Goal: Task Accomplishment & Management: Manage account settings

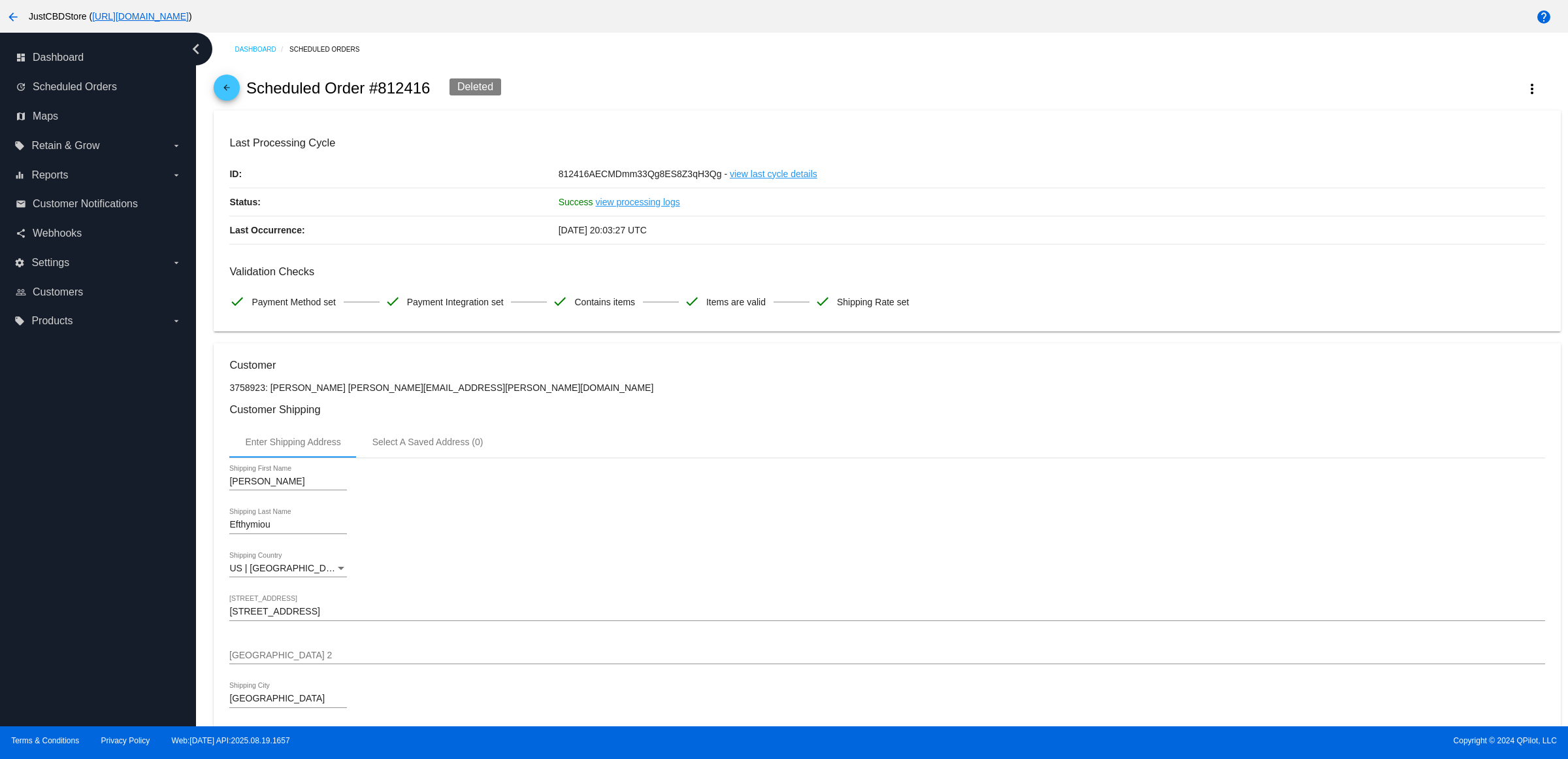
click at [228, 92] on mat-icon "arrow_back" at bounding box center [226, 91] width 16 height 16
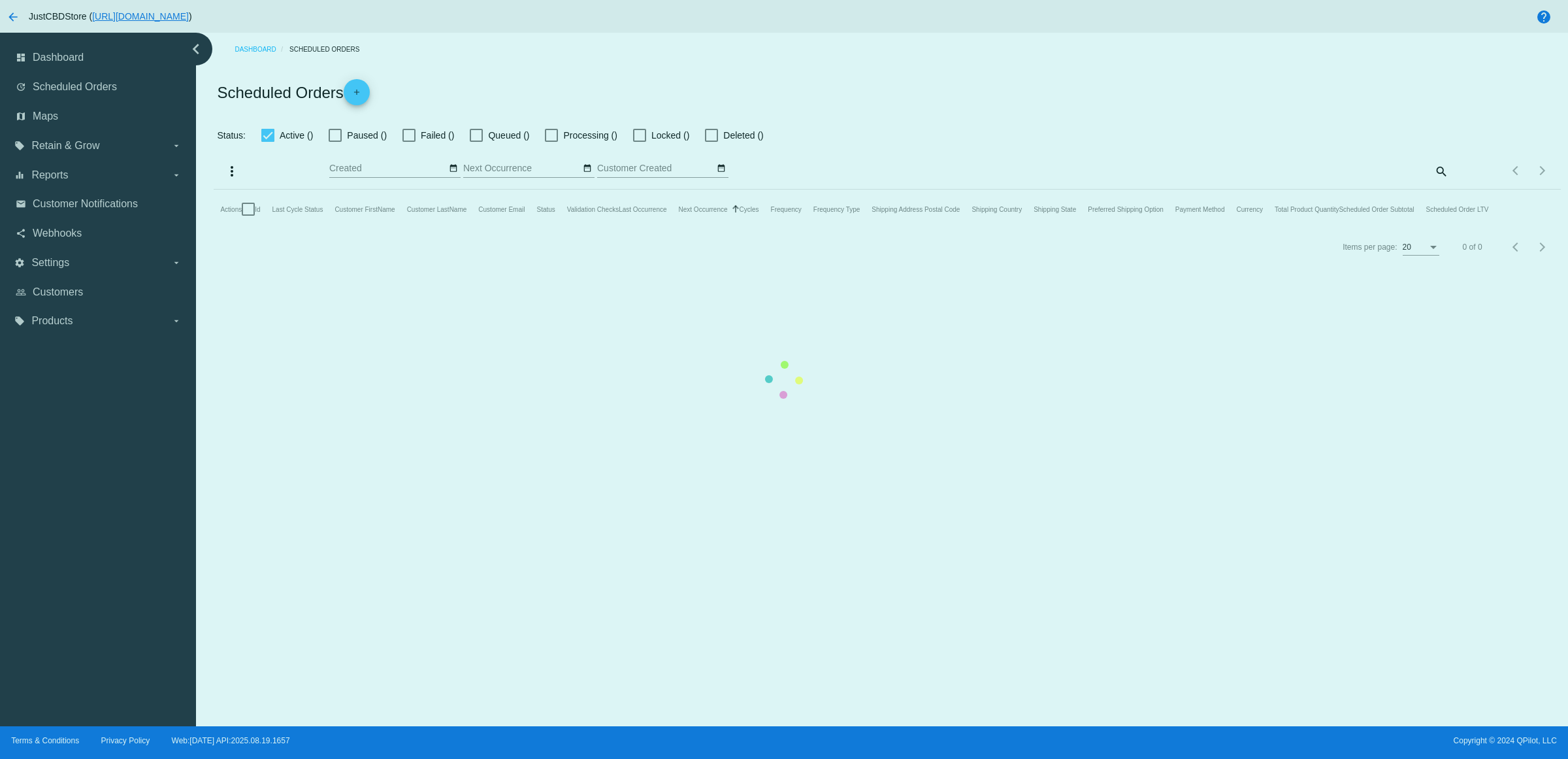
checkbox input "true"
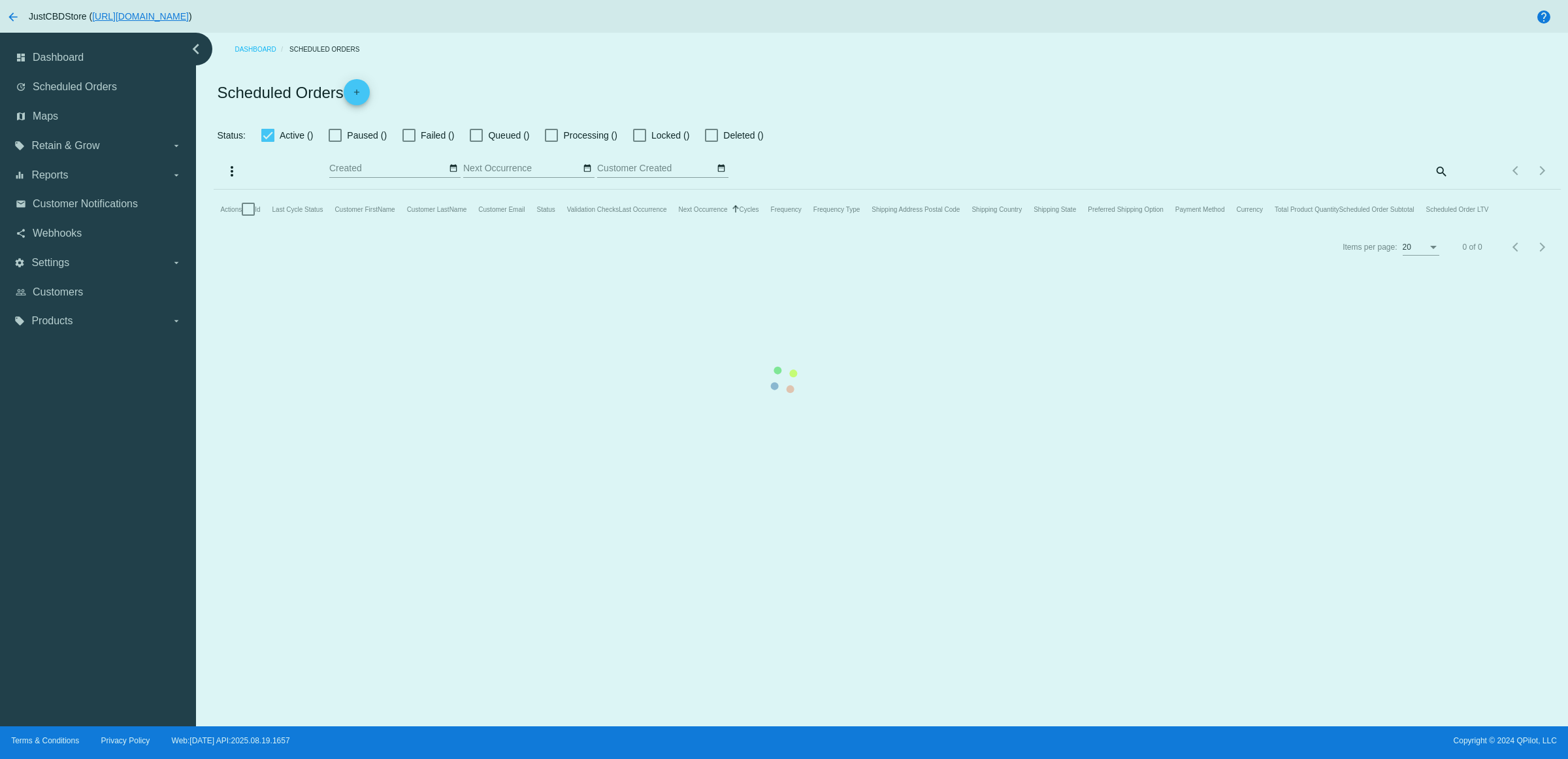
checkbox input "true"
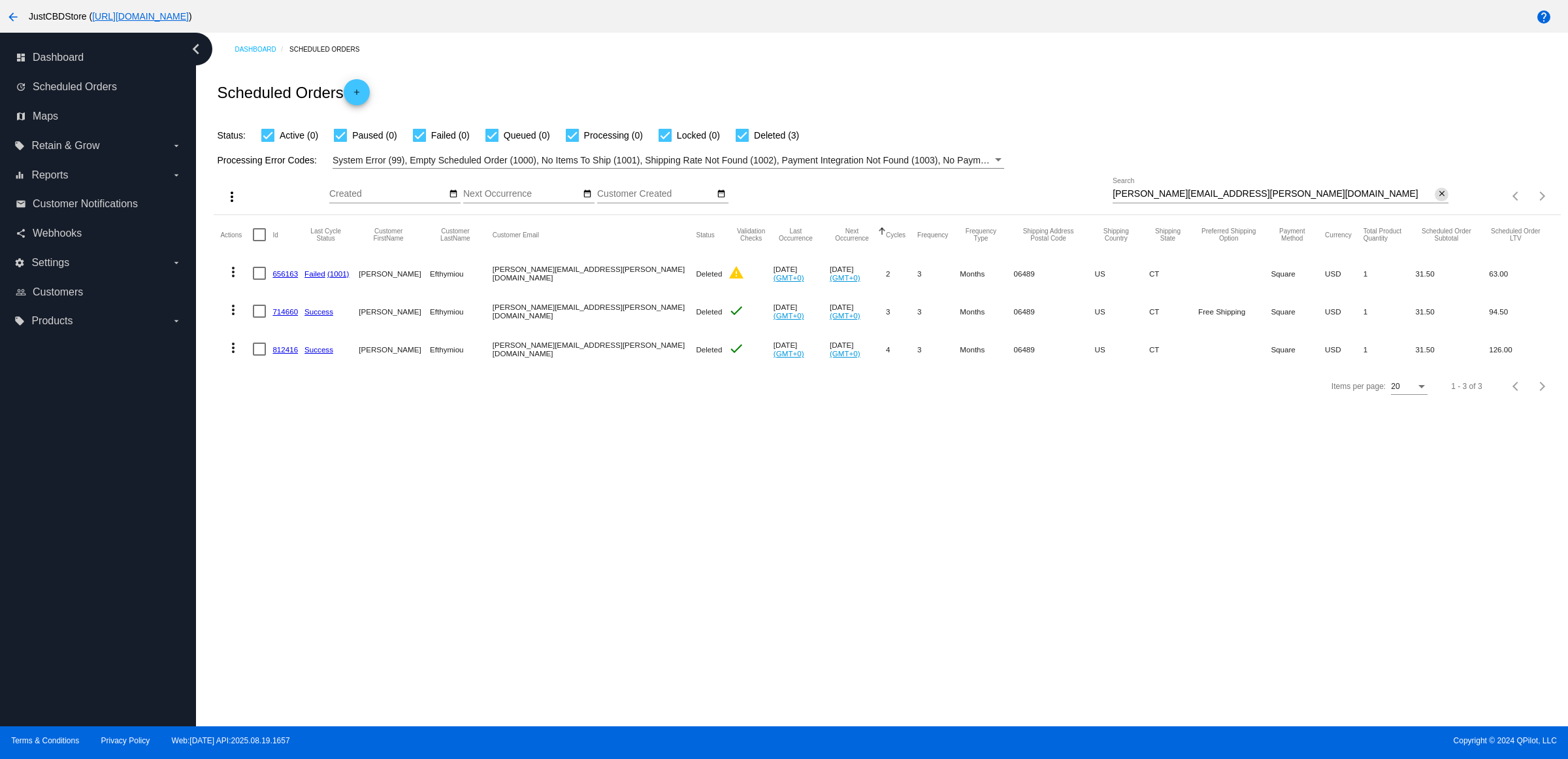
click at [1439, 199] on mat-icon "close" at bounding box center [1441, 194] width 9 height 11
click at [1439, 207] on mat-icon "search" at bounding box center [1441, 196] width 16 height 21
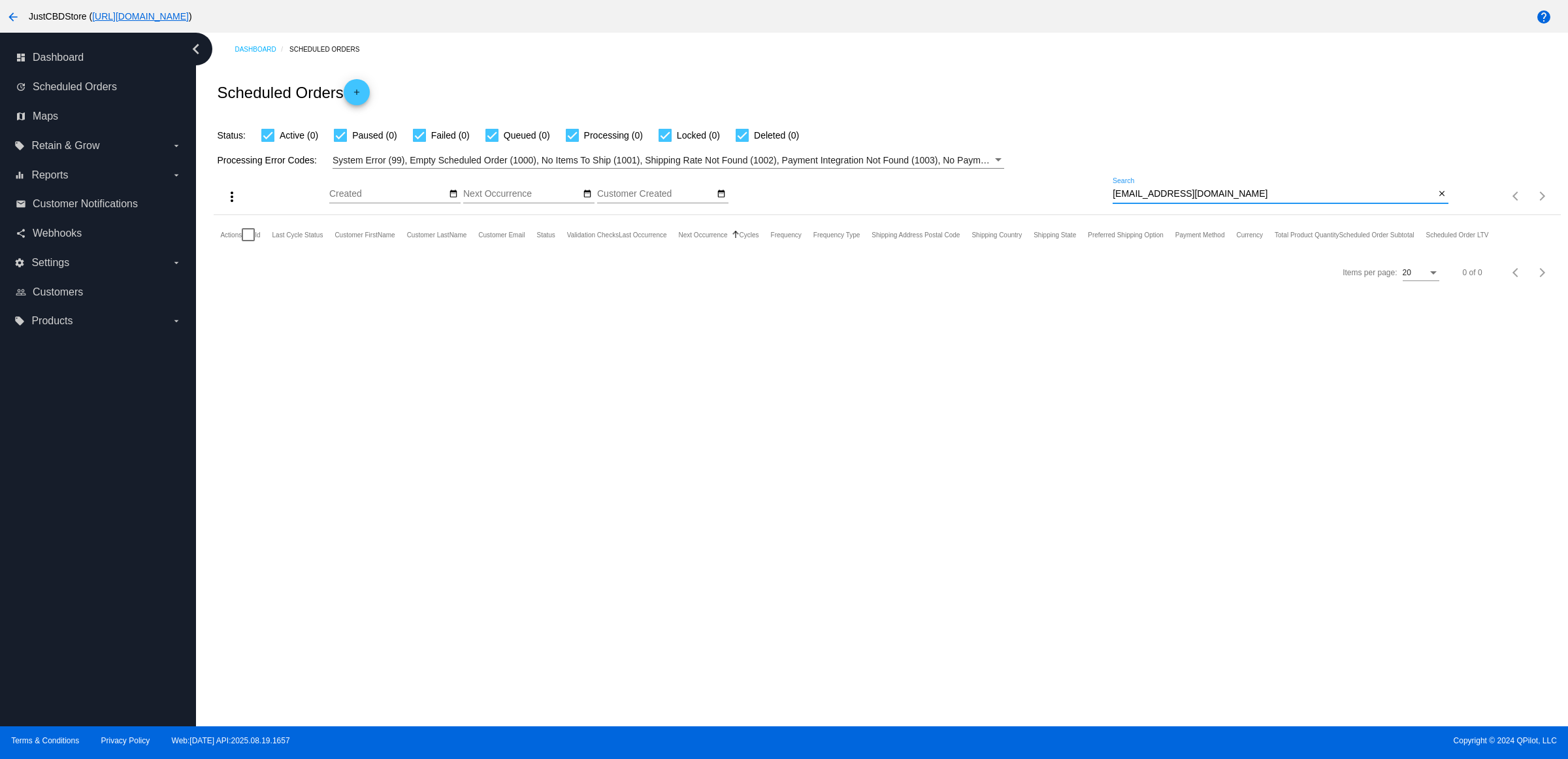
type input "[EMAIL_ADDRESS][DOMAIN_NAME]"
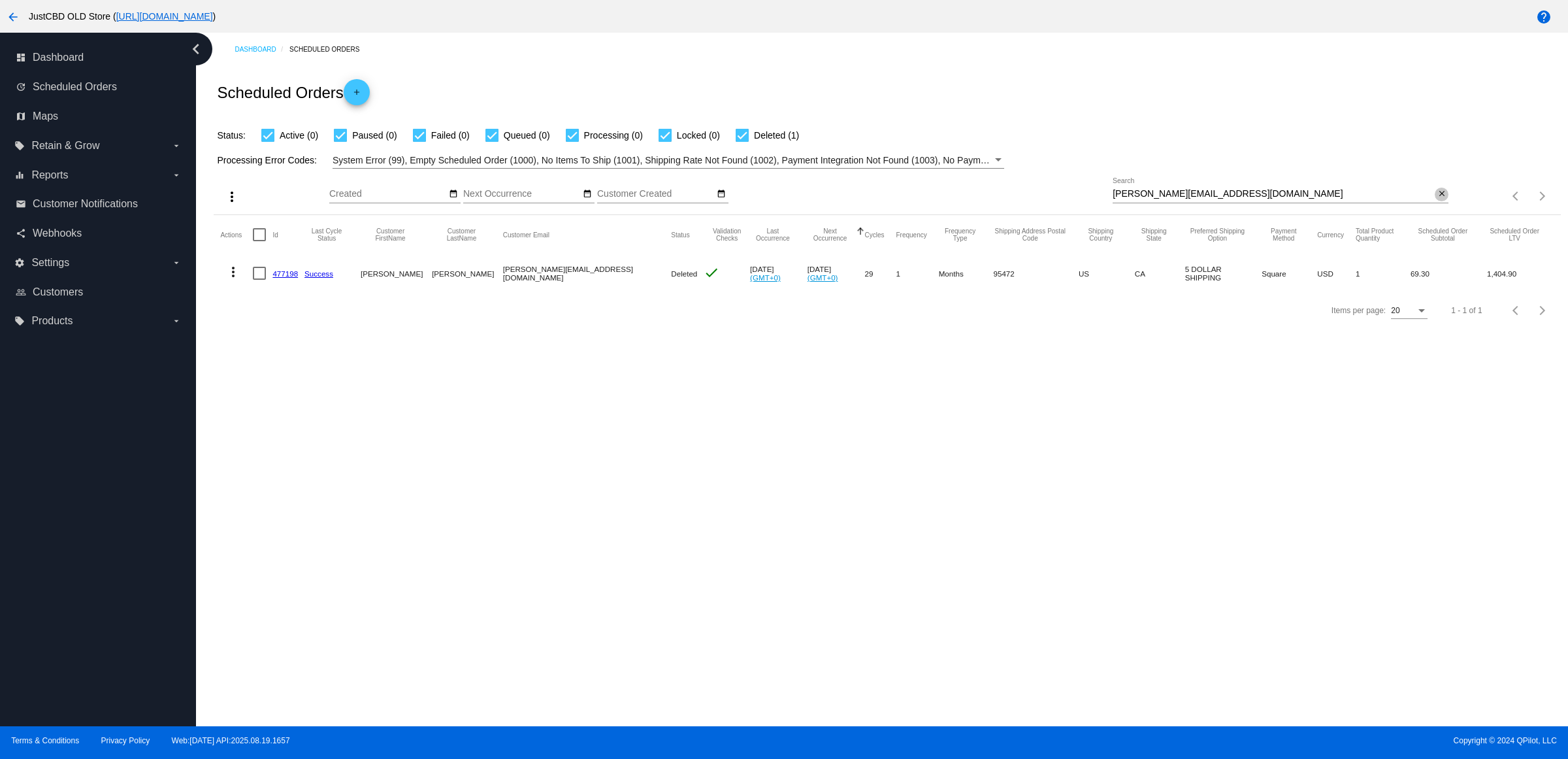
click at [1437, 199] on mat-icon "close" at bounding box center [1441, 194] width 9 height 11
click at [1437, 207] on mat-icon "search" at bounding box center [1441, 196] width 16 height 21
click at [1437, 199] on input "Search" at bounding box center [1280, 194] width 336 height 11
paste input "[EMAIL_ADDRESS][DOMAIN_NAME]"
type input "[EMAIL_ADDRESS][DOMAIN_NAME]"
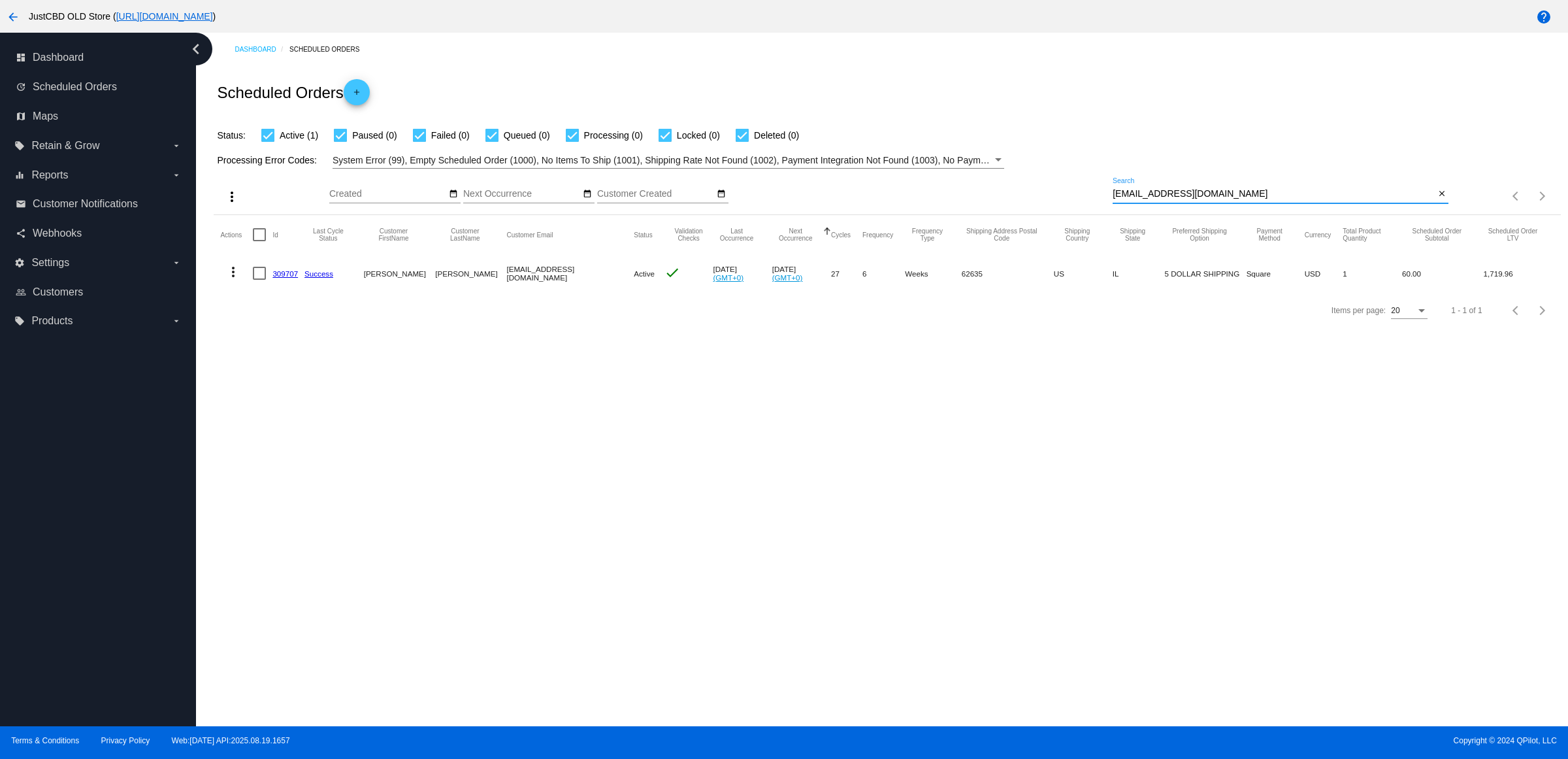
click at [236, 280] on mat-icon "more_vert" at bounding box center [234, 272] width 16 height 16
click at [281, 463] on button "delete Delete" at bounding box center [290, 454] width 130 height 31
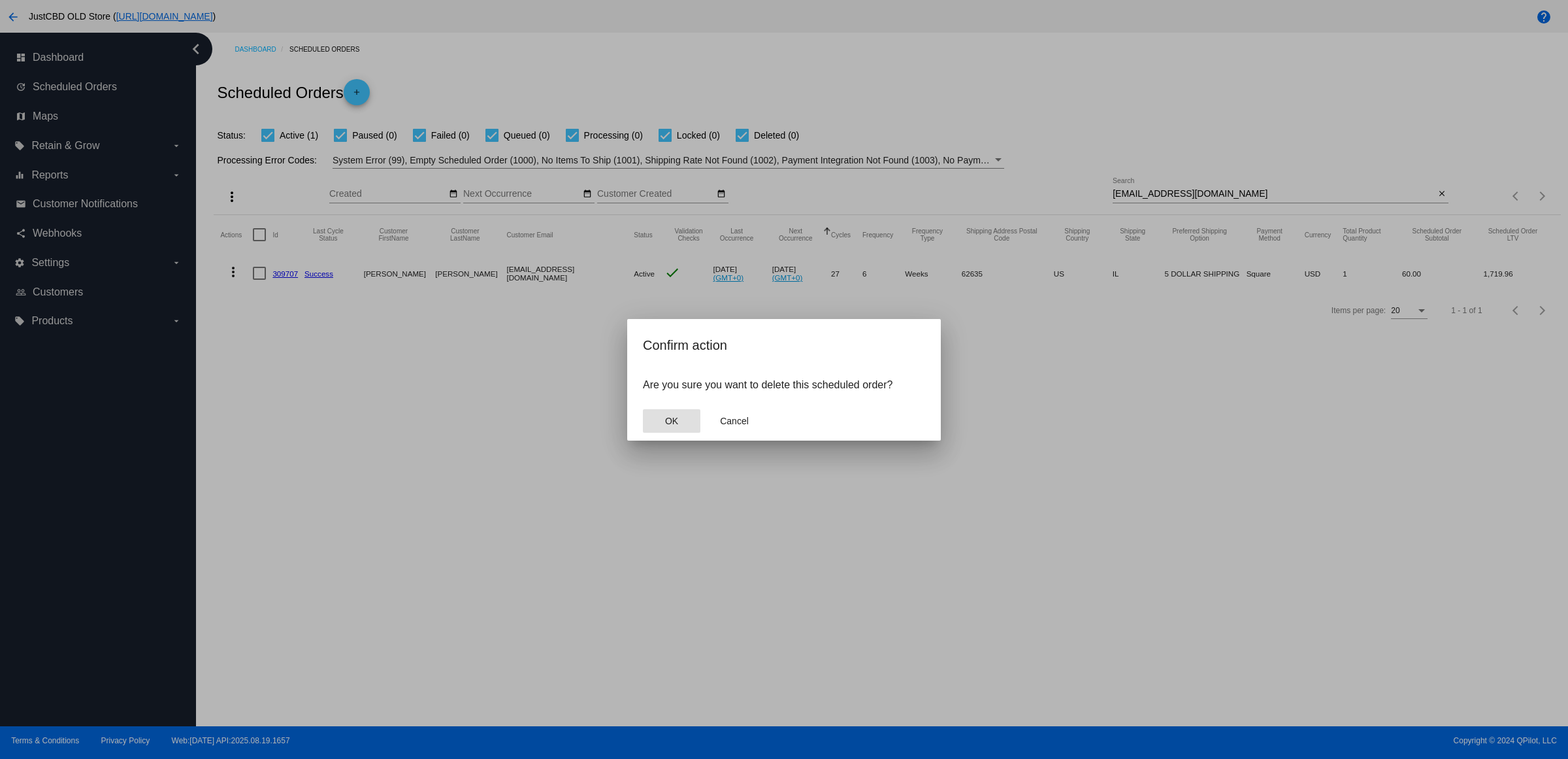
click at [669, 423] on button "OK" at bounding box center [671, 421] width 57 height 23
